Goal: Obtain resource: Obtain resource

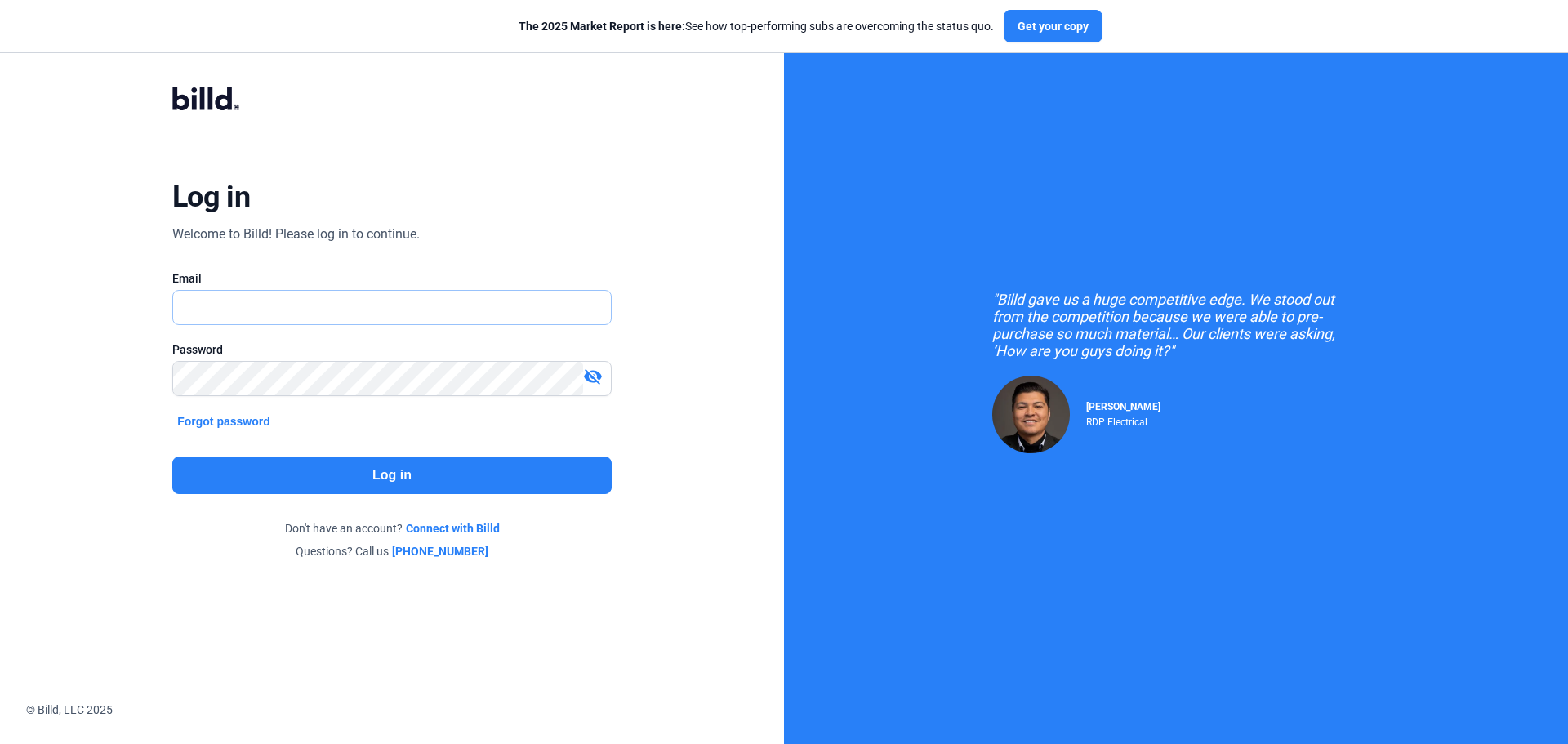
click at [292, 299] on input "text" at bounding box center [382, 307] width 420 height 33
type input "[EMAIL_ADDRESS][DOMAIN_NAME]"
click at [347, 469] on button "Log in" at bounding box center [391, 475] width 440 height 38
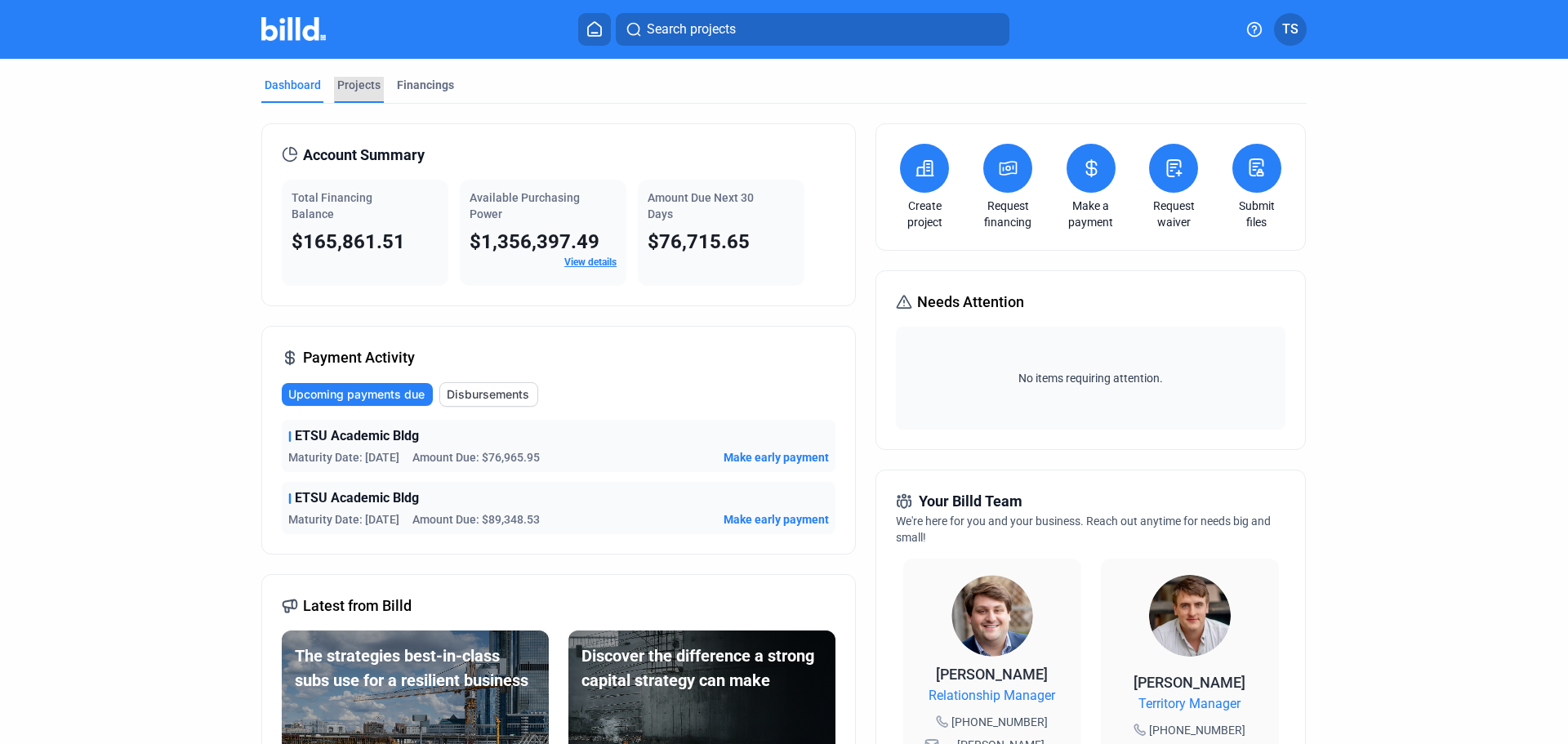
click at [359, 87] on div "Projects" at bounding box center [359, 85] width 43 height 16
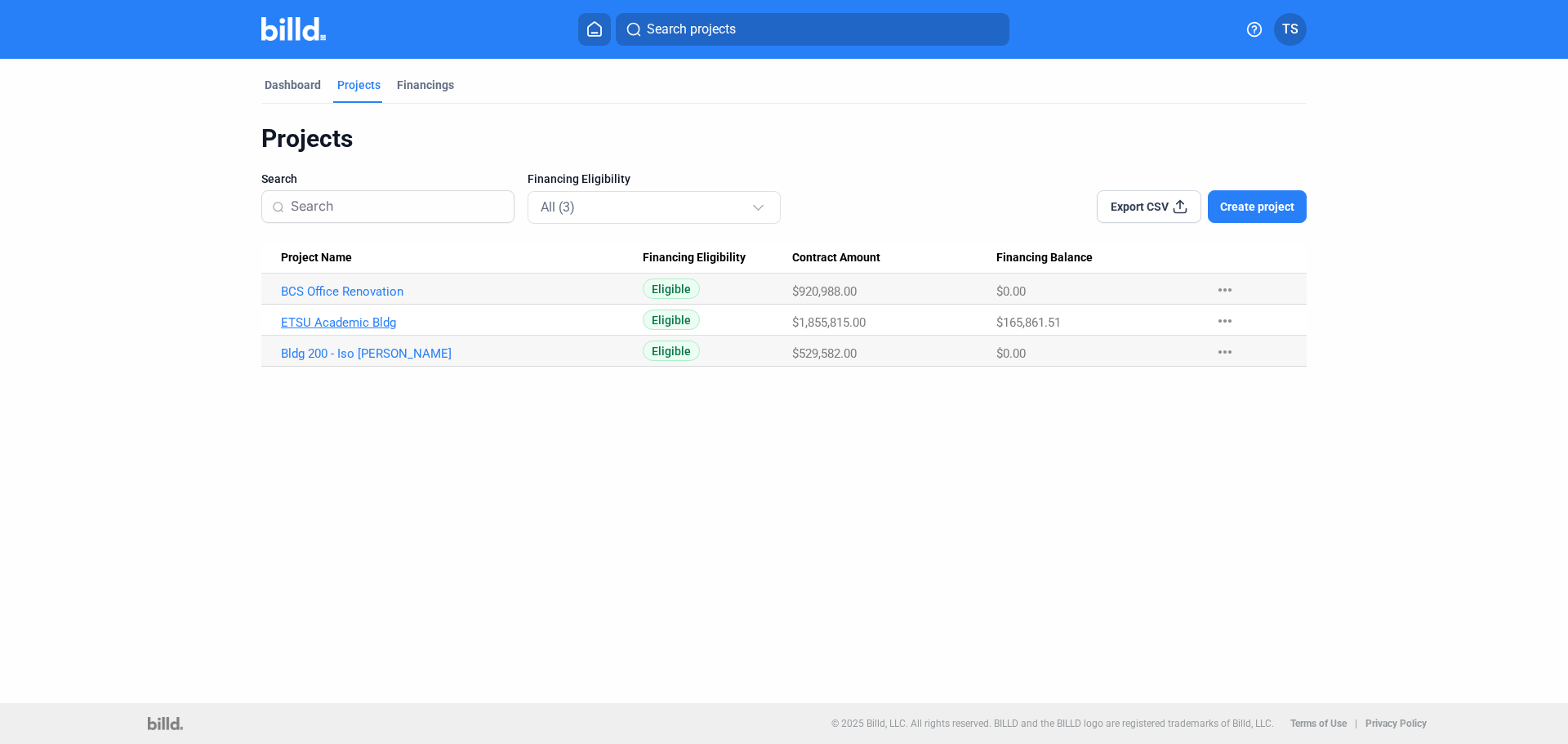
click at [329, 319] on link "ETSU Academic Bldg" at bounding box center [462, 322] width 362 height 14
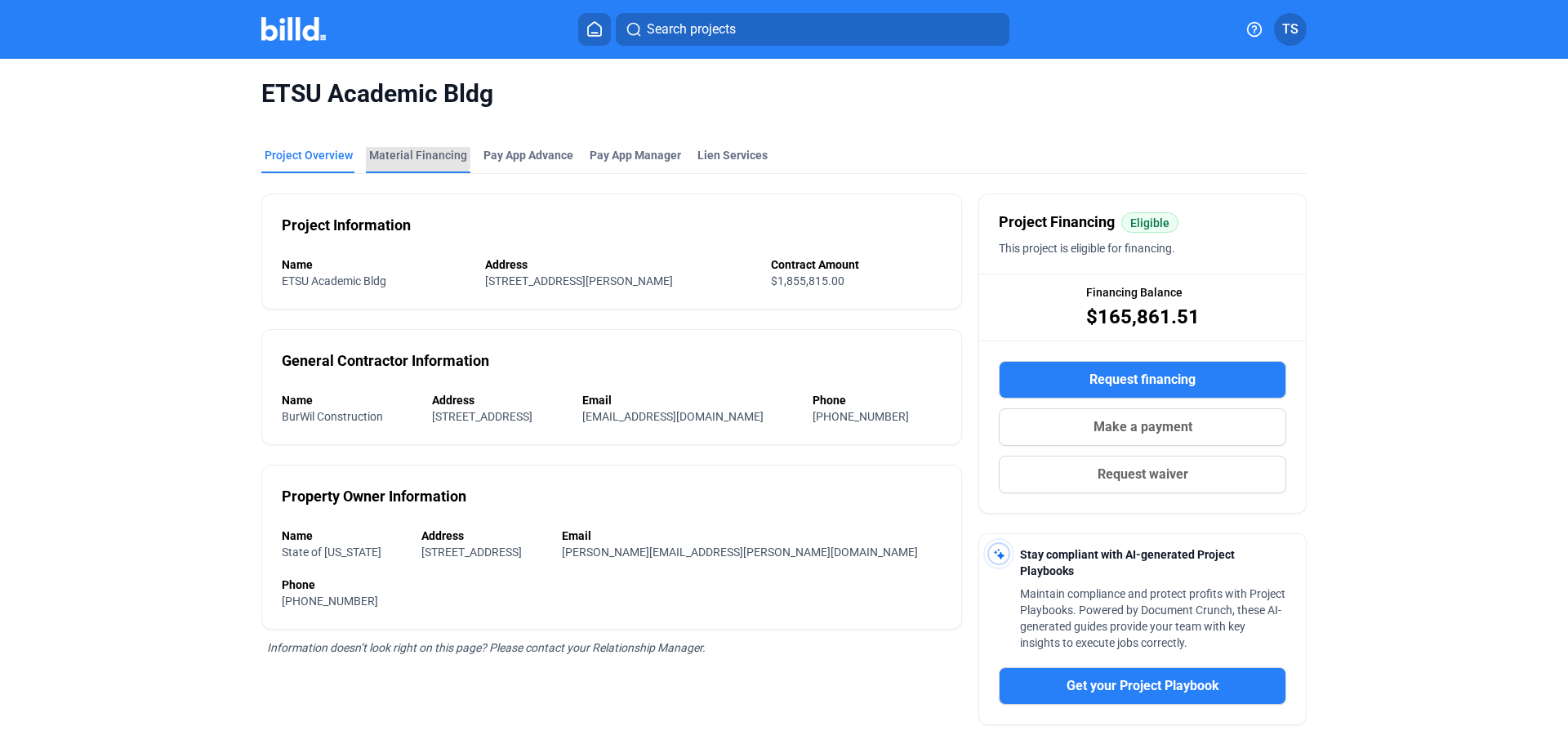
click at [407, 150] on div "Material Financing" at bounding box center [417, 155] width 98 height 16
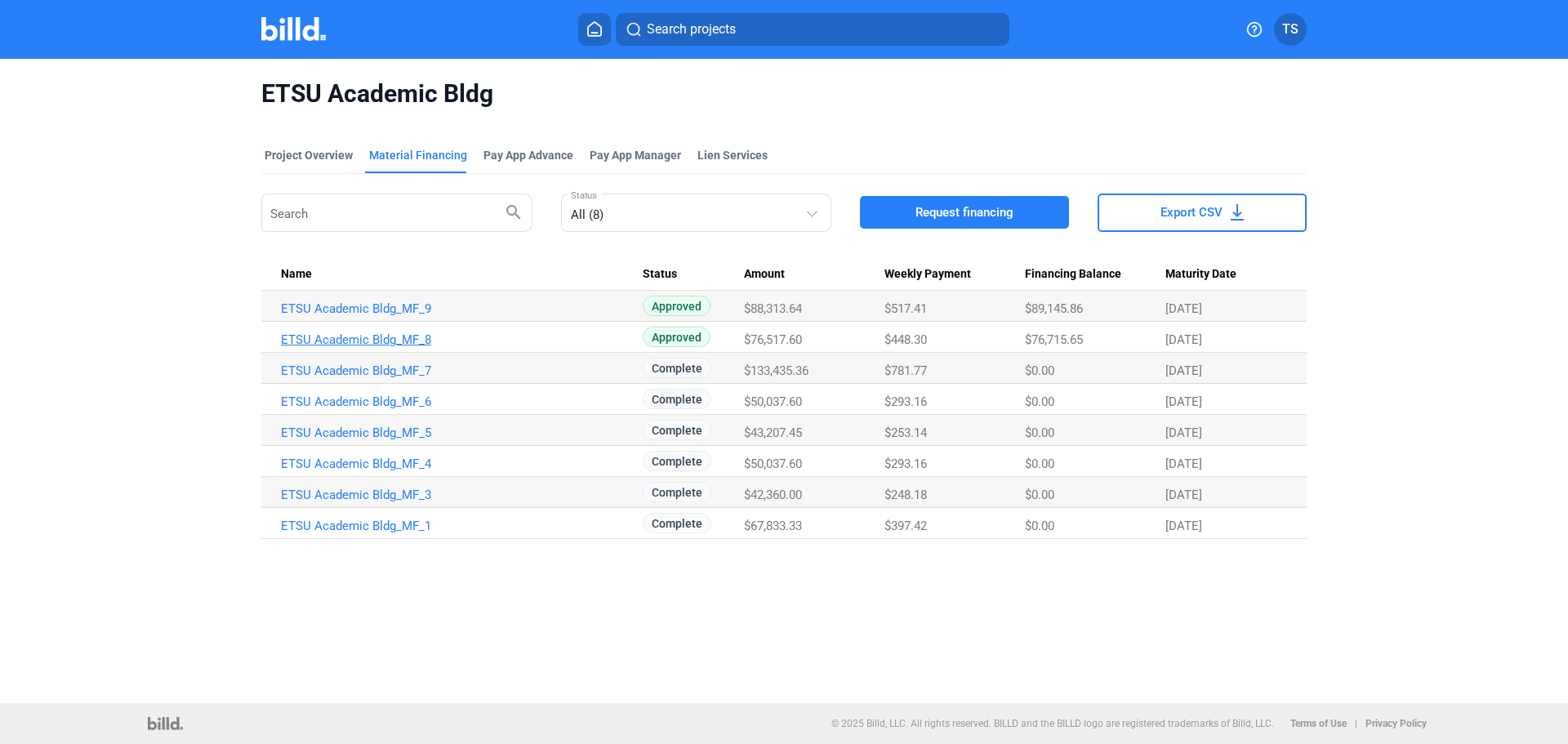
click at [384, 335] on link "ETSU Academic Bldg_MF_8" at bounding box center [462, 339] width 362 height 14
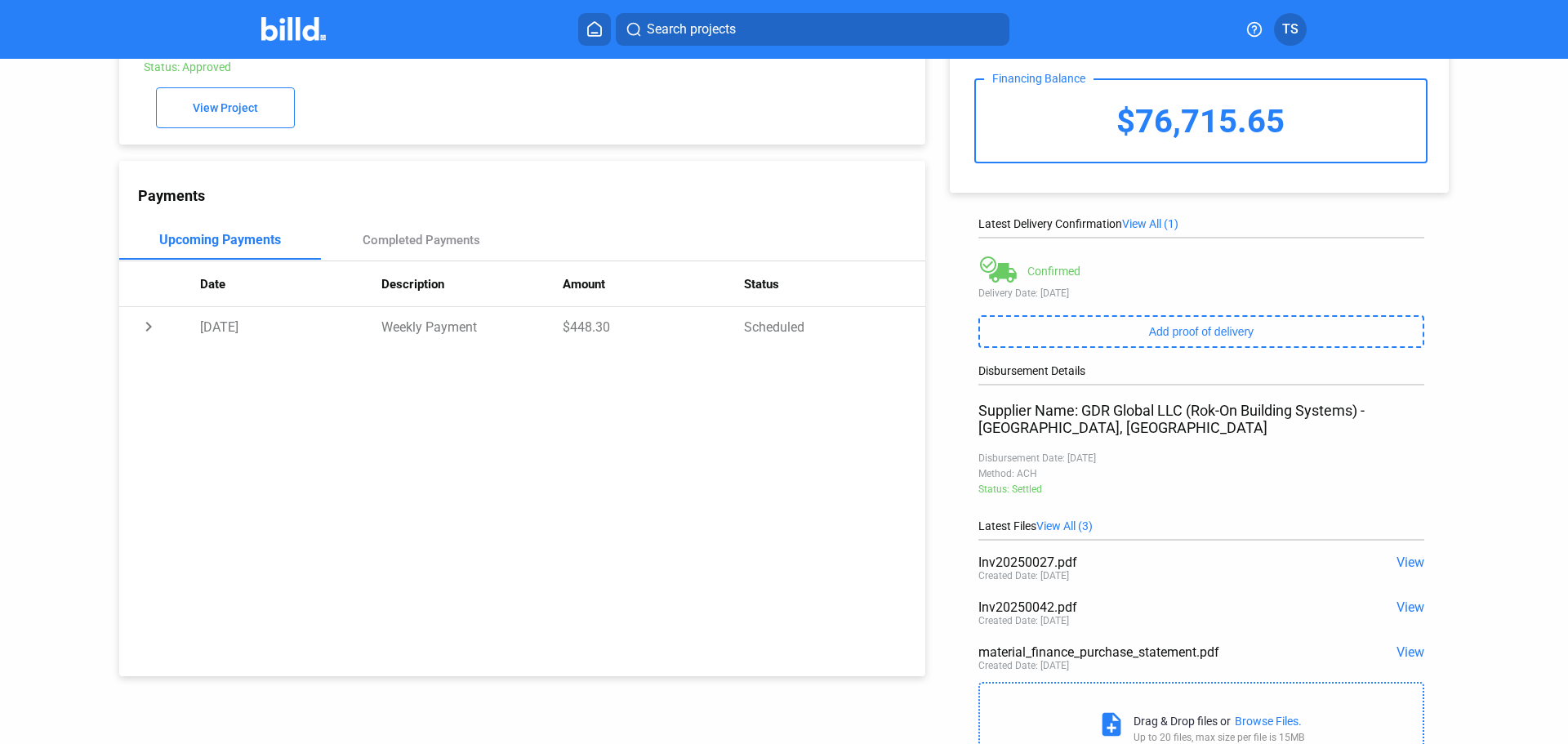
scroll to position [162, 0]
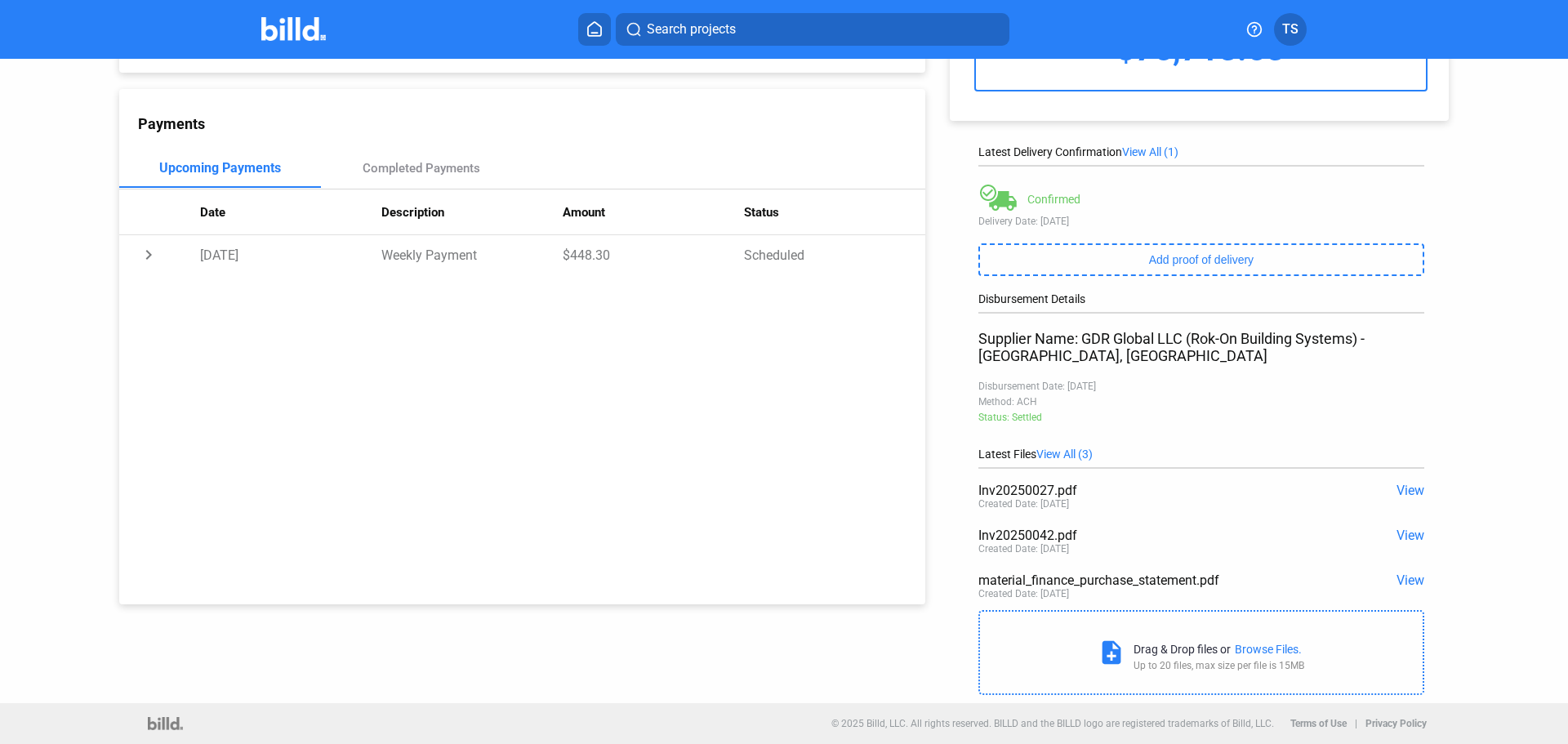
click at [1400, 488] on span "View" at bounding box center [1409, 490] width 28 height 15
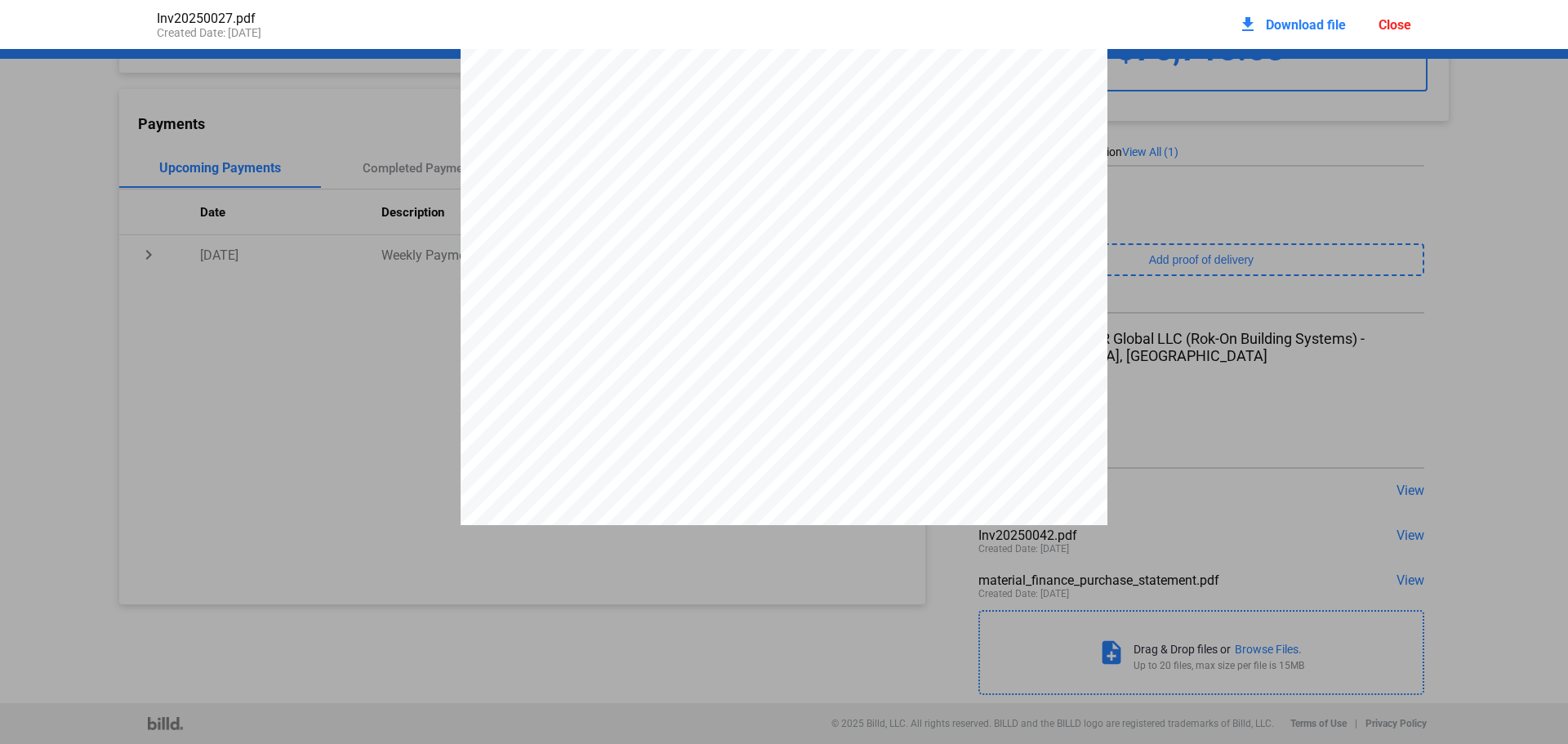
scroll to position [0, 0]
click at [1396, 539] on pdf-viewer at bounding box center [784, 346] width 1568 height 595
click at [1396, 535] on pdf-viewer at bounding box center [784, 346] width 1568 height 595
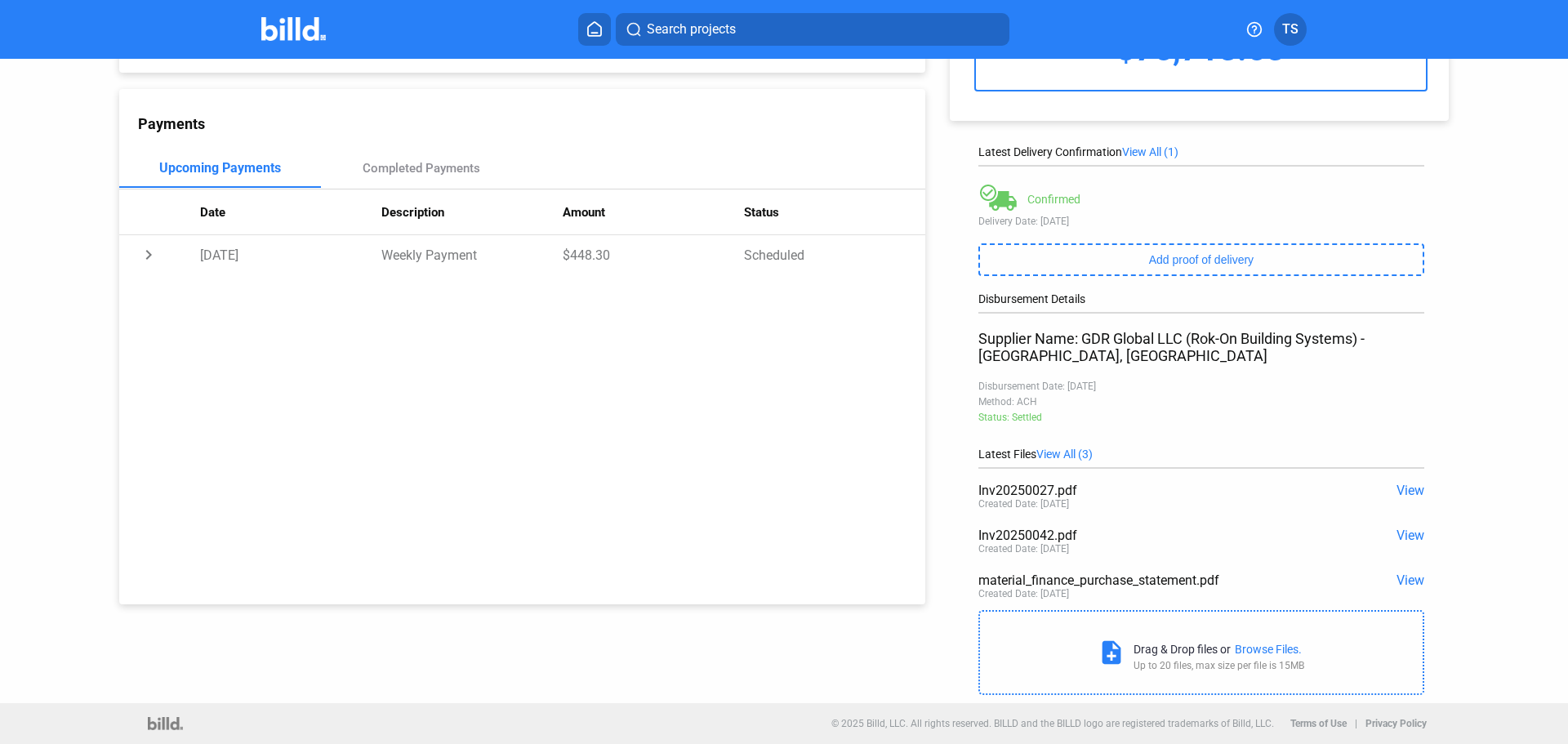
click at [1401, 532] on span "View" at bounding box center [1409, 534] width 28 height 15
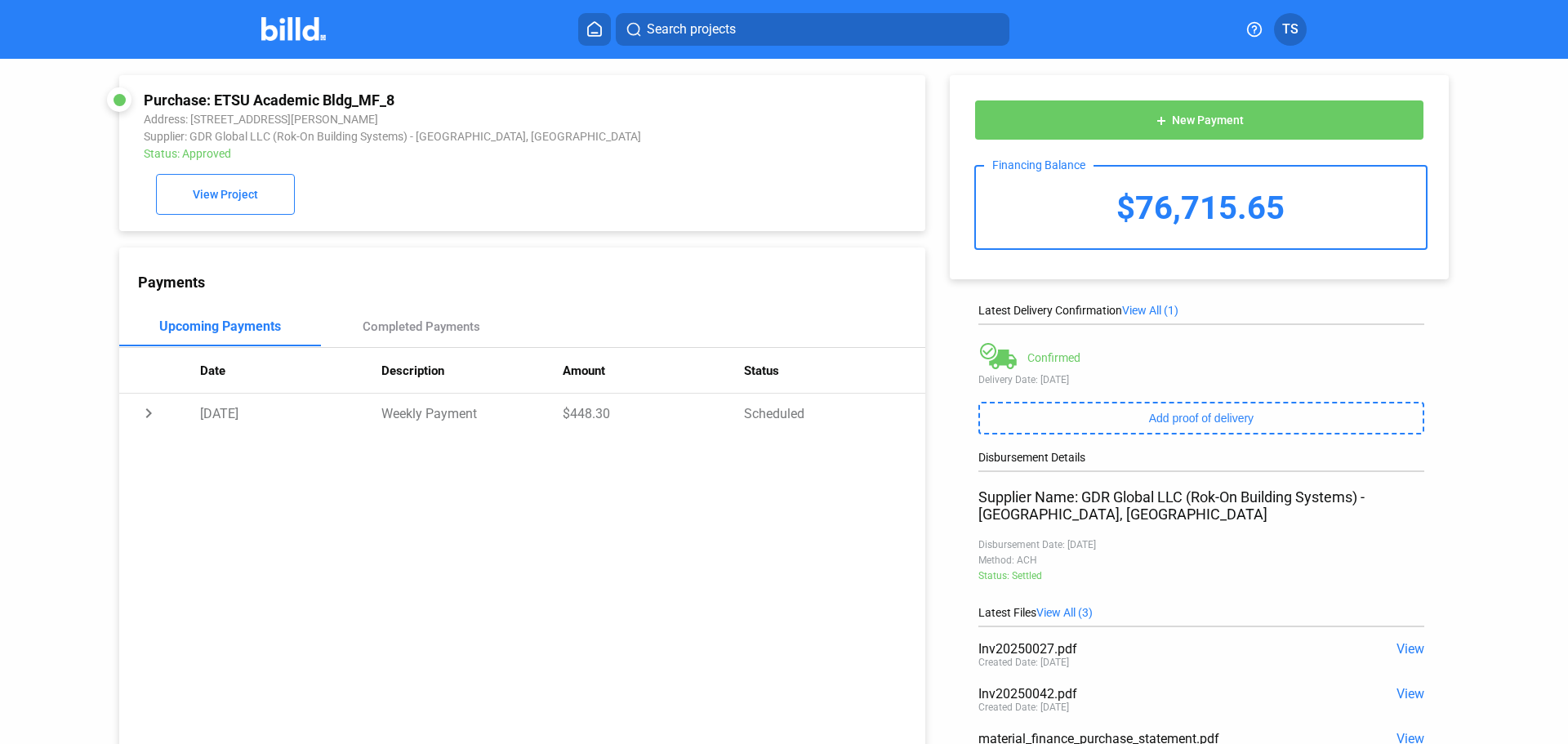
click at [595, 30] on icon at bounding box center [595, 29] width 16 height 15
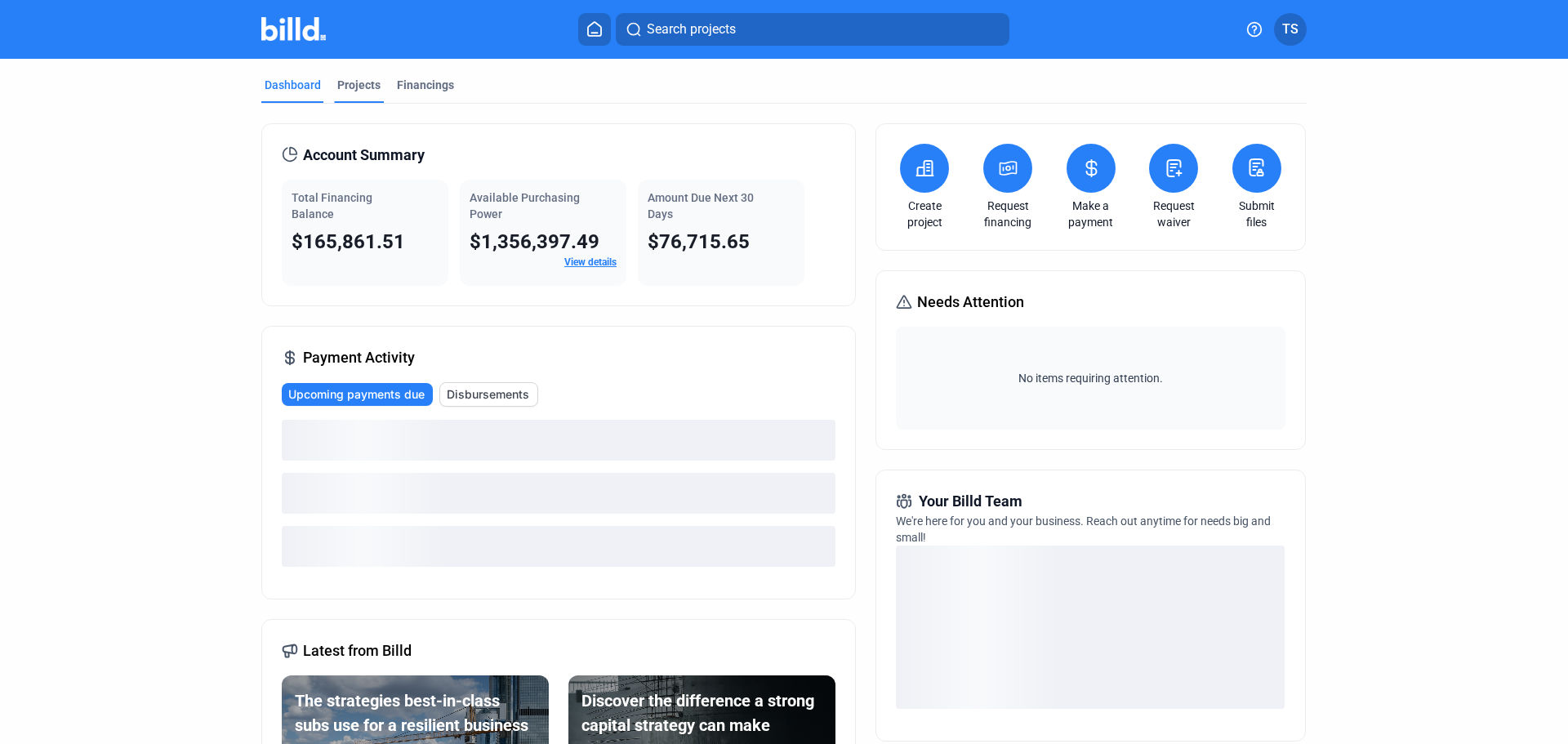
click at [347, 84] on div "Projects" at bounding box center [359, 85] width 43 height 16
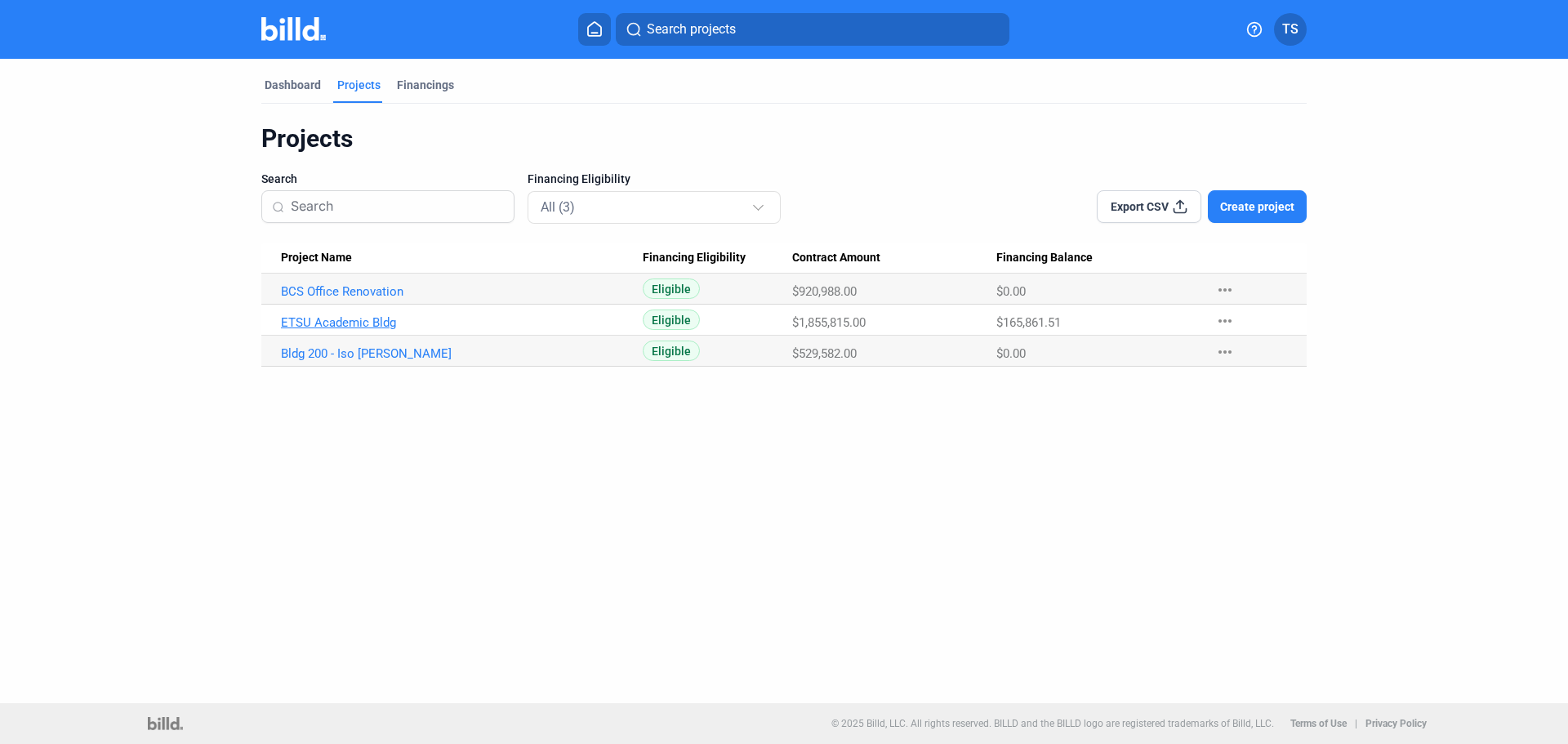
click at [325, 317] on link "ETSU Academic Bldg" at bounding box center [462, 322] width 362 height 14
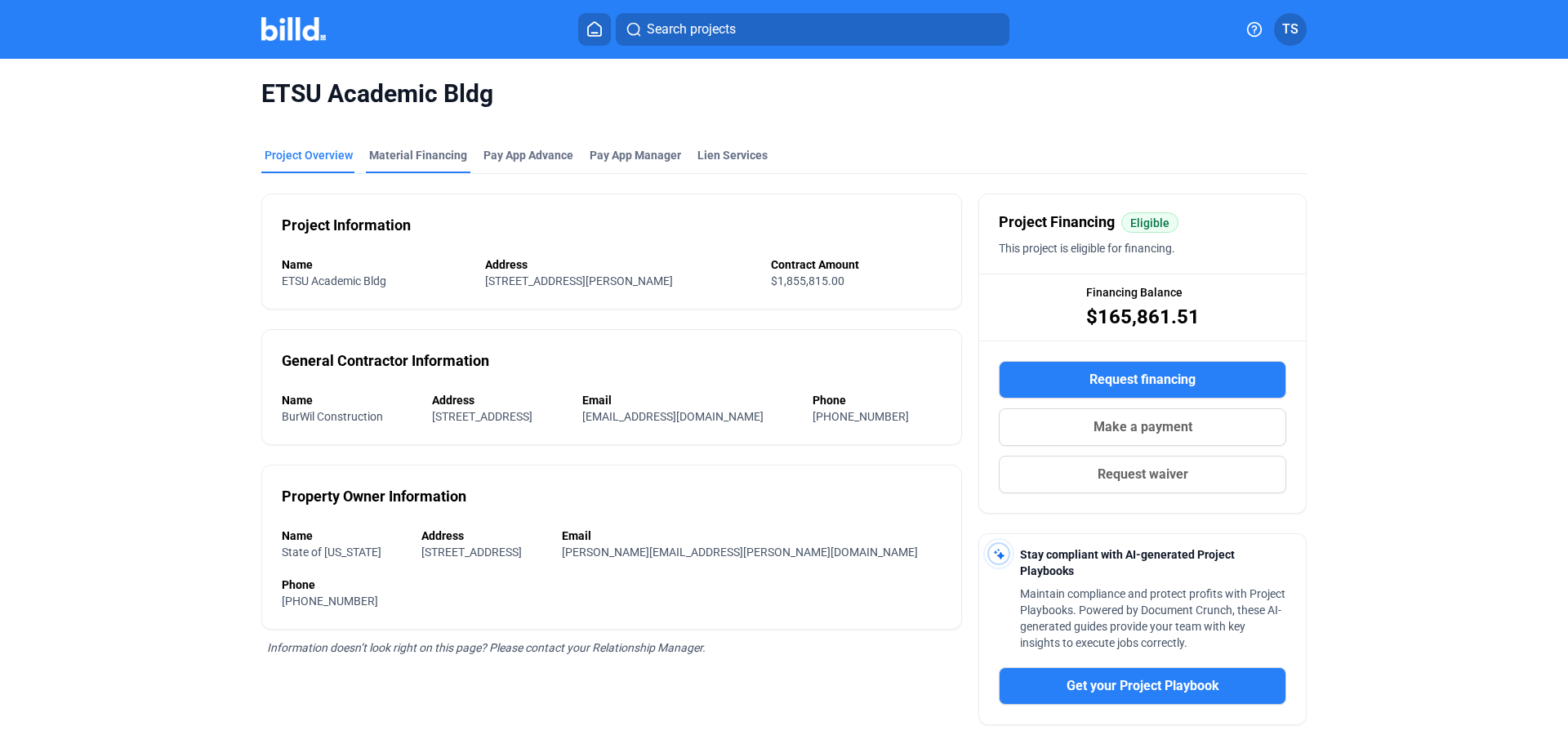
click at [398, 119] on div "ETSU Academic Bldg" at bounding box center [784, 94] width 1045 height 70
click at [400, 152] on div "Material Financing" at bounding box center [417, 155] width 98 height 16
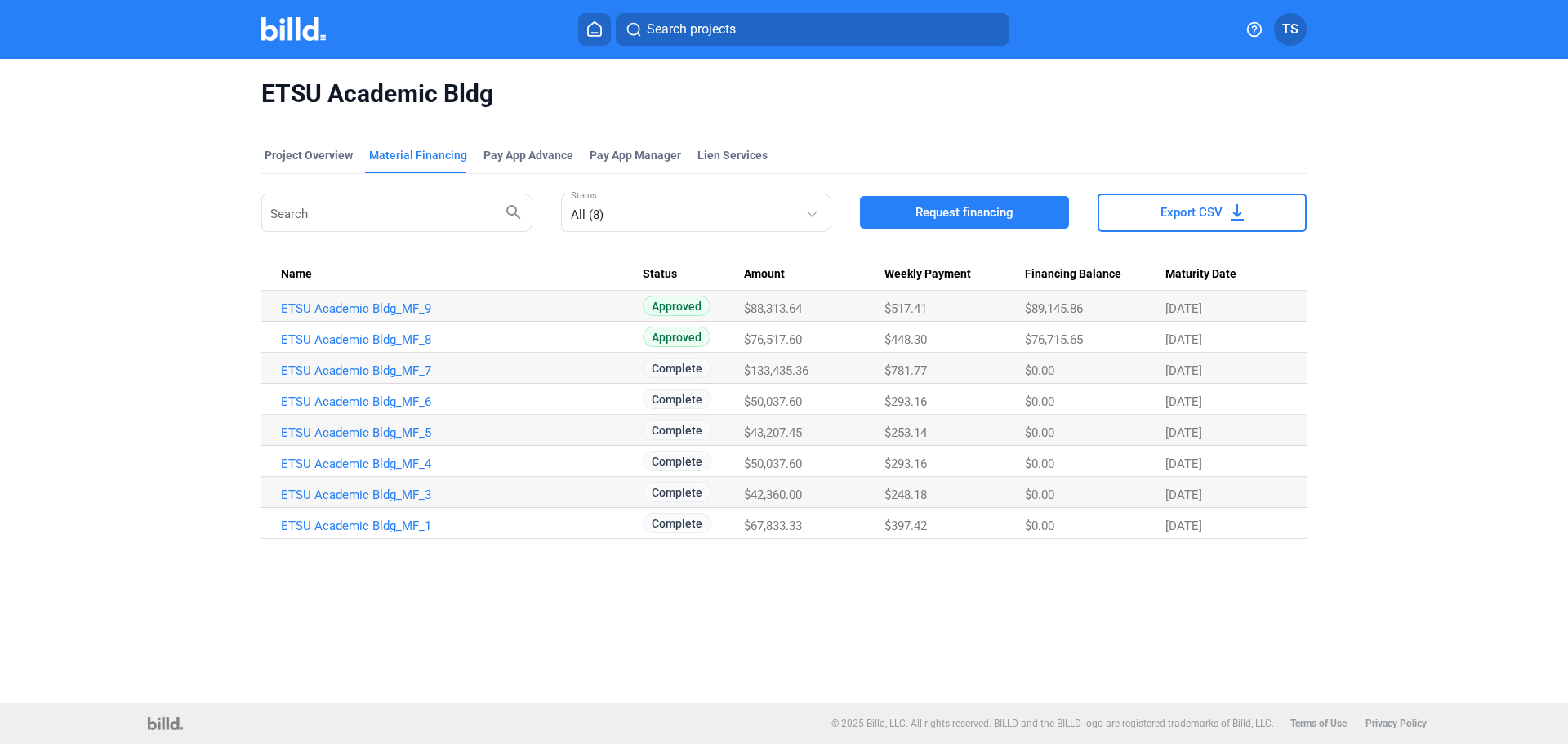
click at [379, 309] on link "ETSU Academic Bldg_MF_9" at bounding box center [462, 308] width 362 height 14
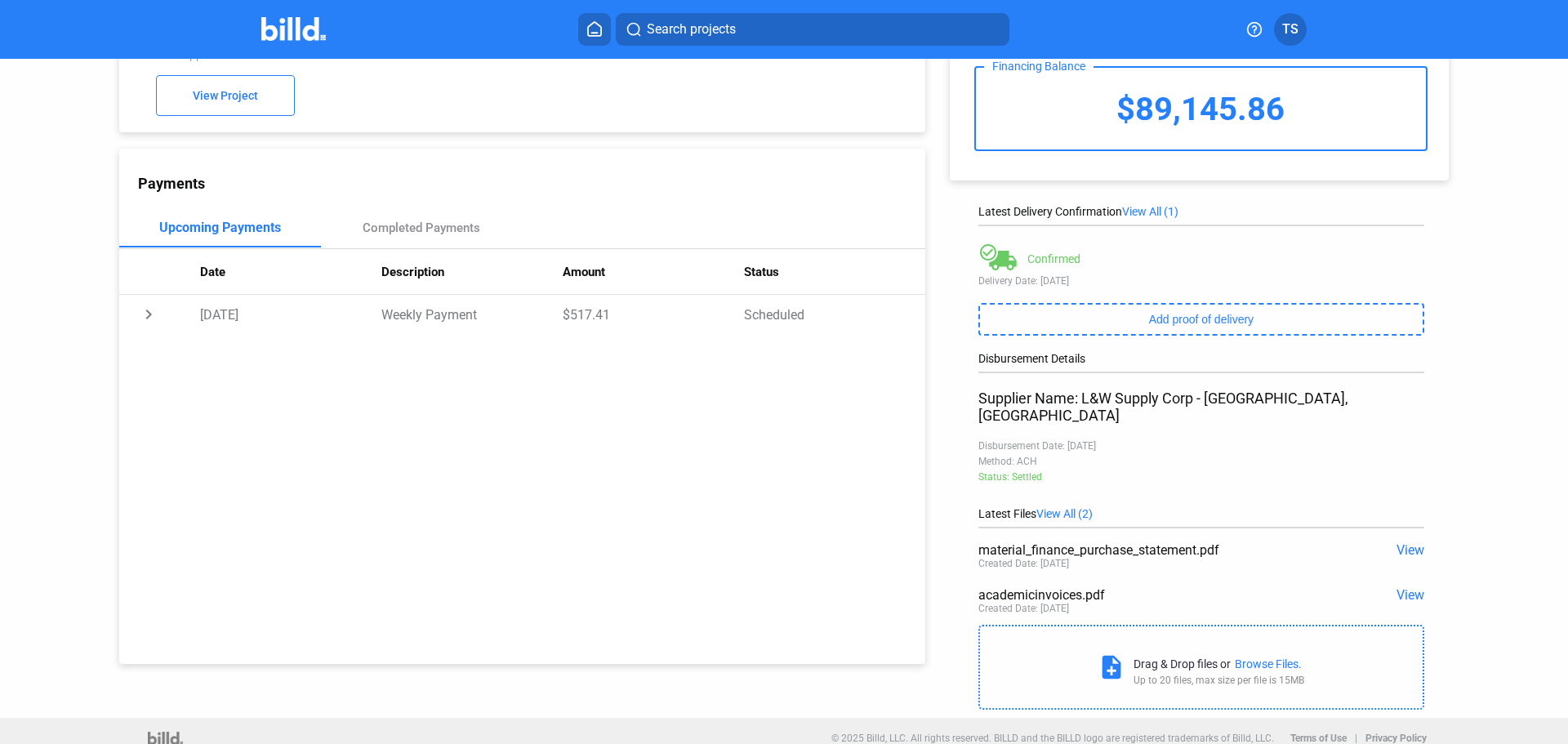
scroll to position [99, 0]
click at [1410, 586] on span "View" at bounding box center [1409, 594] width 28 height 15
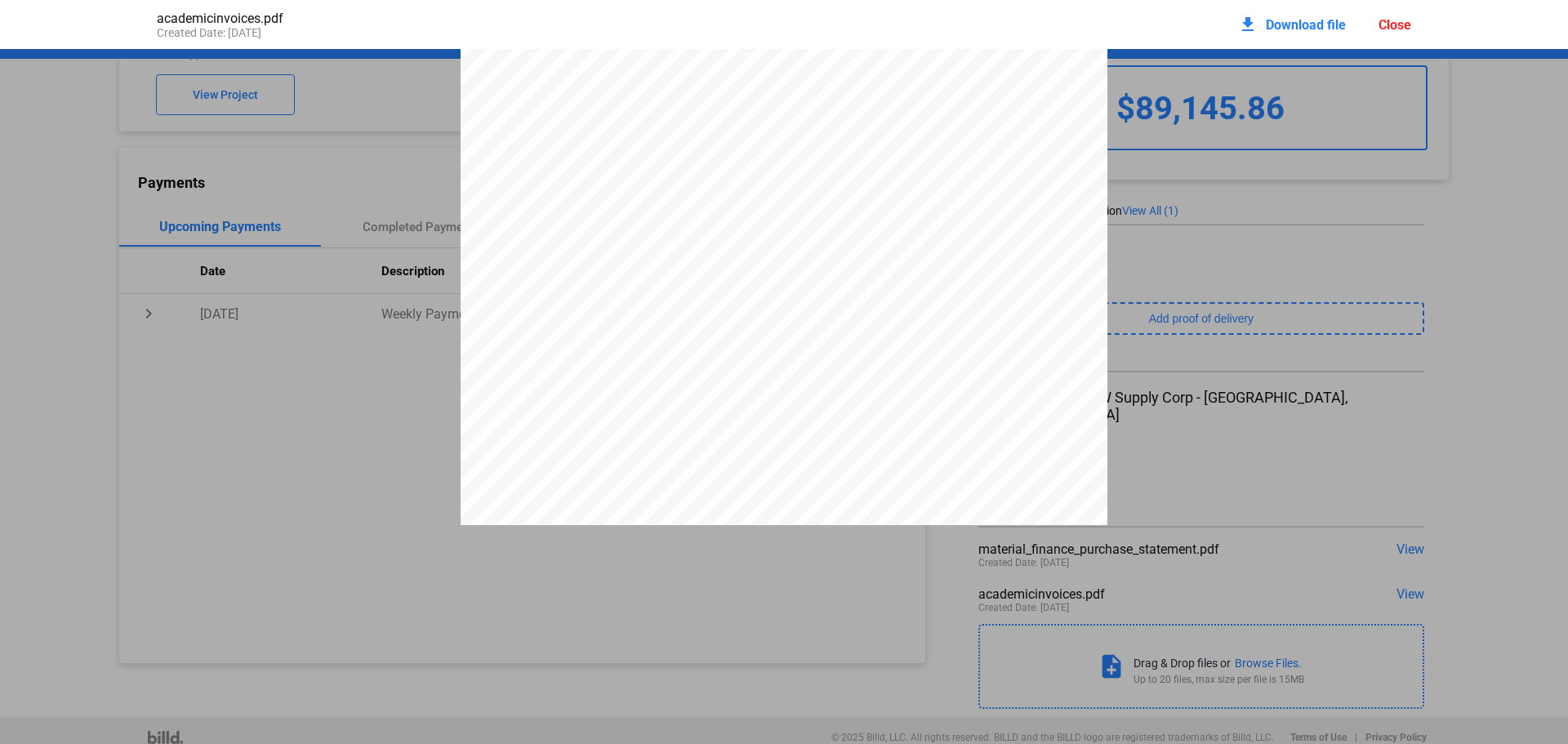
scroll to position [17409, 0]
click at [513, 371] on div at bounding box center [784, 103] width 647 height 842
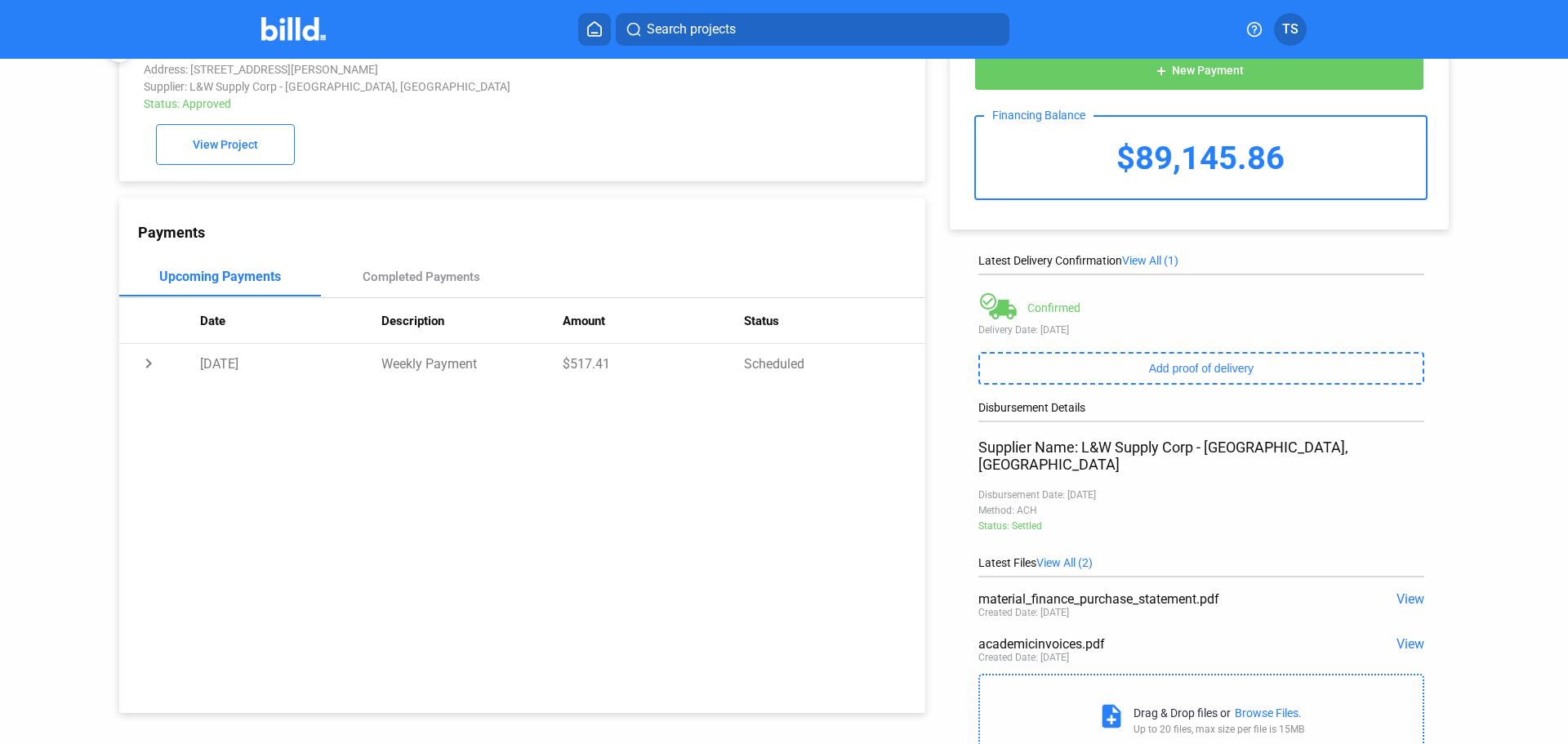
scroll to position [0, 0]
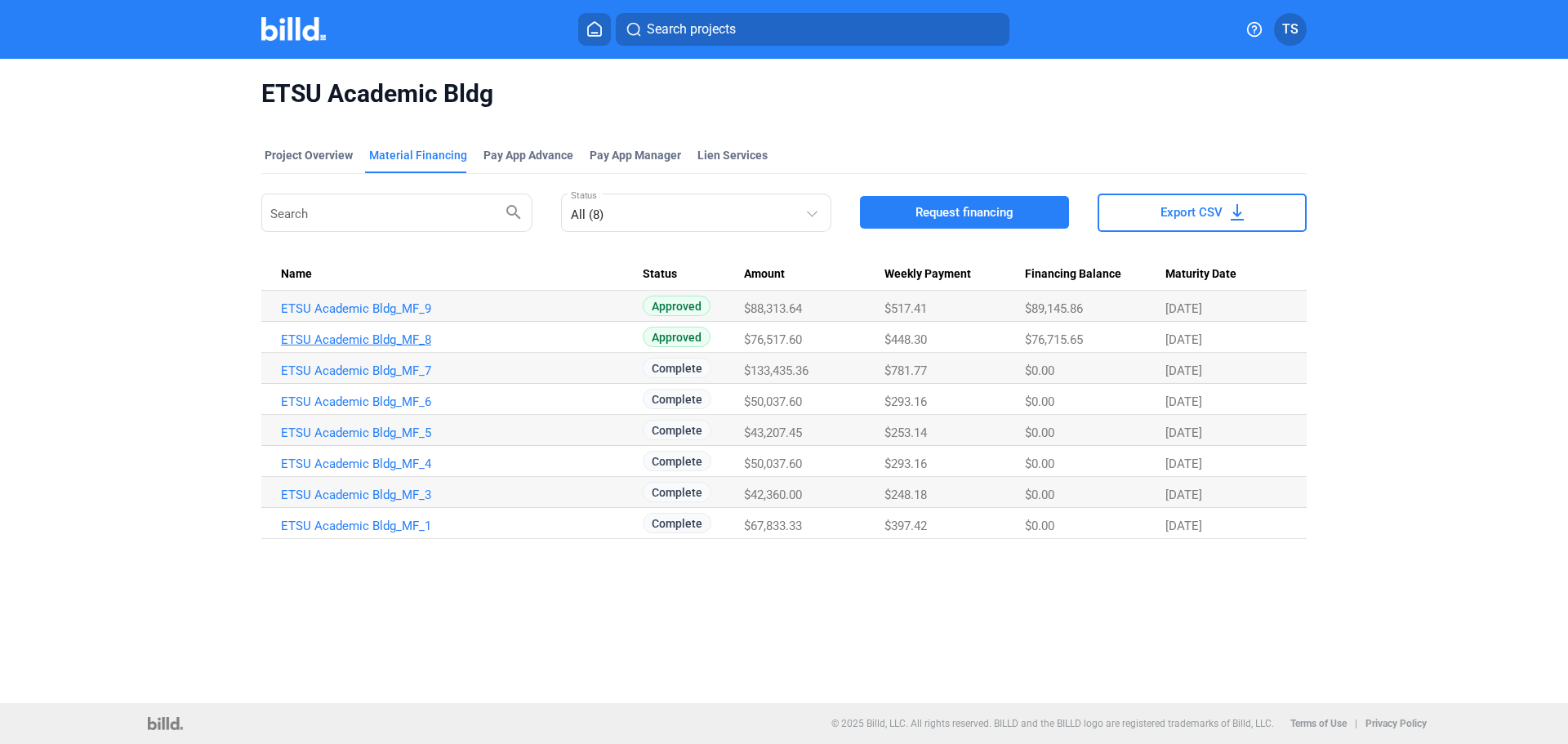
click at [393, 336] on link "ETSU Academic Bldg_MF_8" at bounding box center [462, 339] width 362 height 14
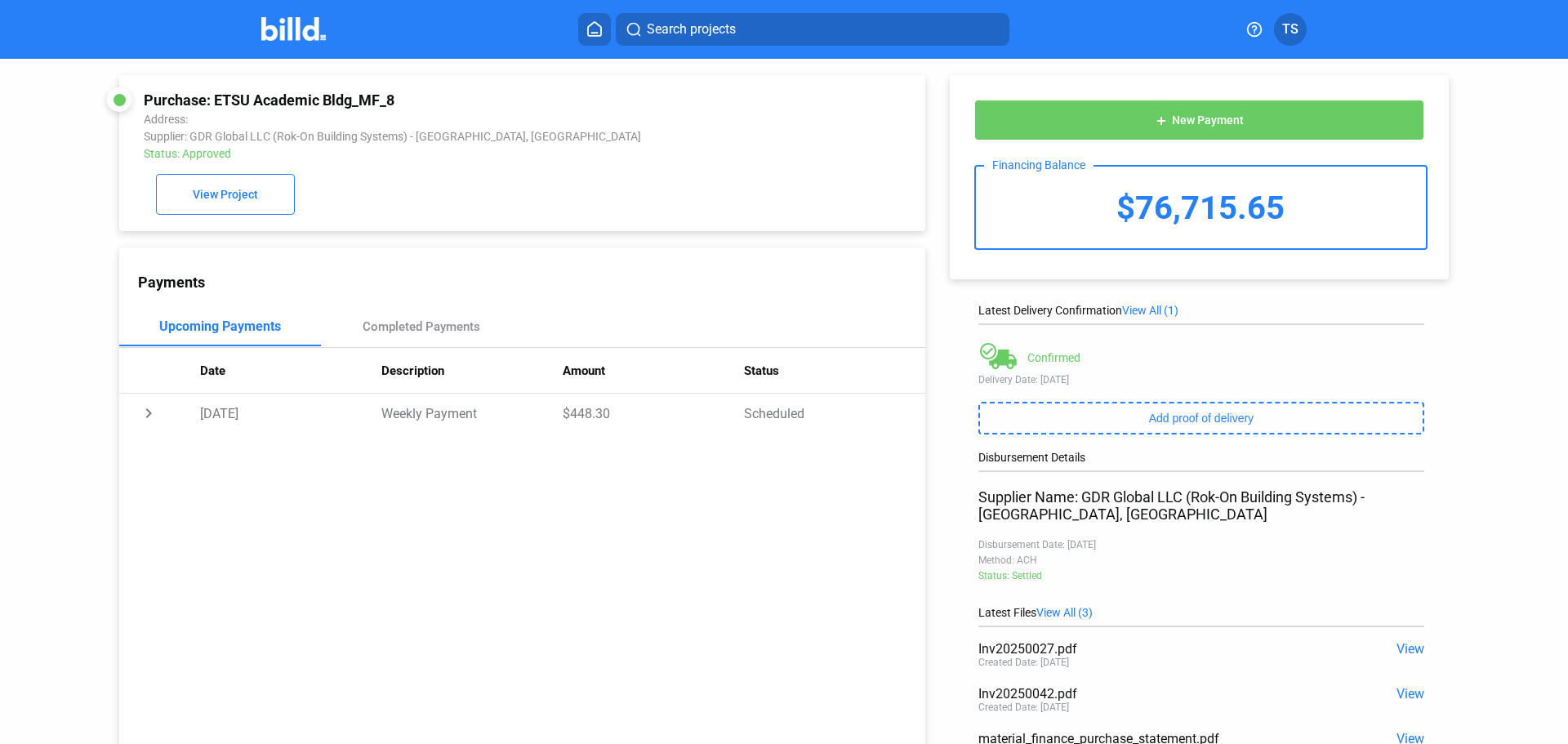
scroll to position [81, 0]
